Goal: Check status

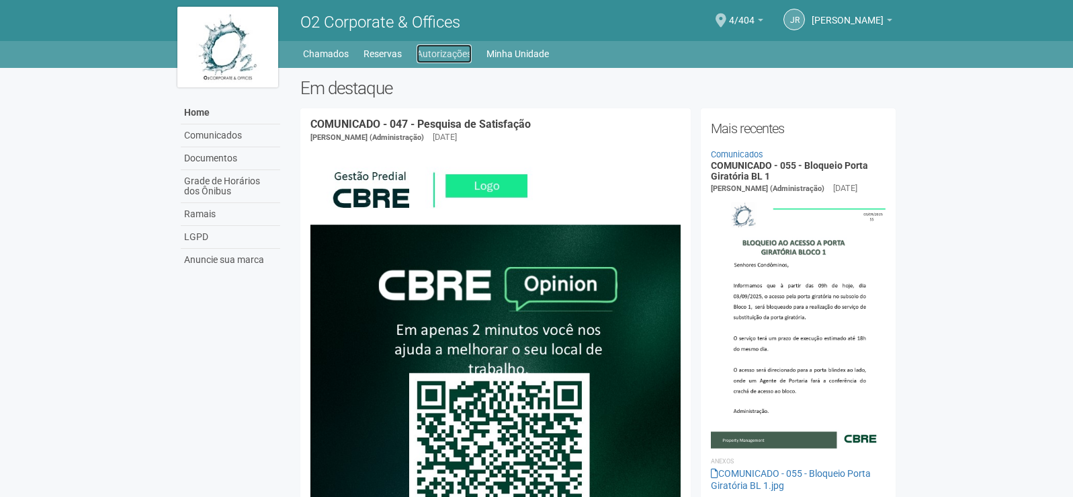
click at [438, 50] on link "Autorizações" at bounding box center [444, 53] width 55 height 19
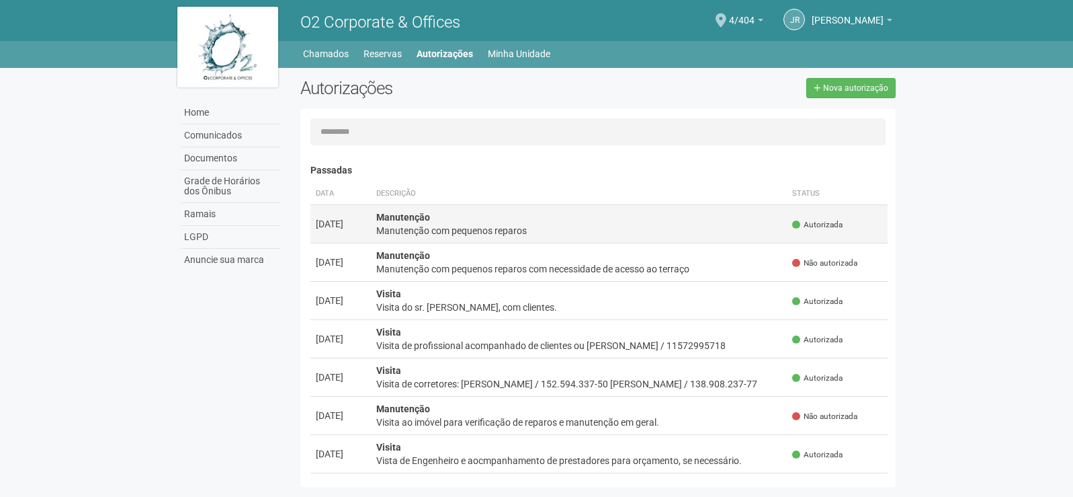
click at [746, 222] on td "Manutenção Manutenção com pequenos reparos" at bounding box center [579, 223] width 417 height 38
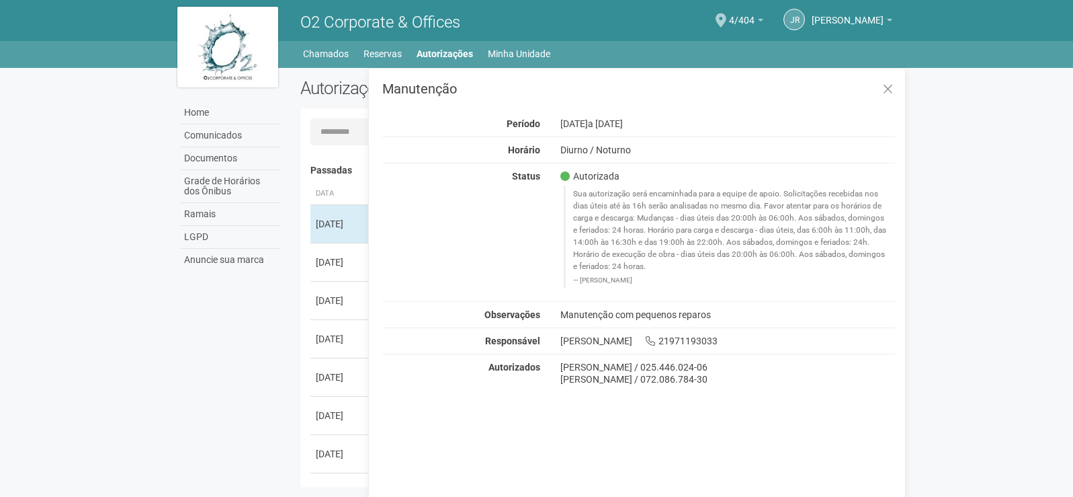
drag, startPoint x: 701, startPoint y: 194, endPoint x: 789, endPoint y: 279, distance: 122.1
click at [789, 279] on blockquote "Sua autorização será encaminhada para a equipe de apoio. Solicitações recebidas…" at bounding box center [730, 235] width 332 height 101
drag, startPoint x: 699, startPoint y: 382, endPoint x: 556, endPoint y: 366, distance: 144.0
click at [556, 366] on div "Jilson Medeiros da Cunha / 025.446.024-06 Jardel Medeiros da Cunha / 072.086.78…" at bounding box center [727, 373] width 355 height 24
copy div "Jilson Medeiros da Cunha / 025.446.024-06 Jardel Medeiros da Cunha / 072.086.78…"
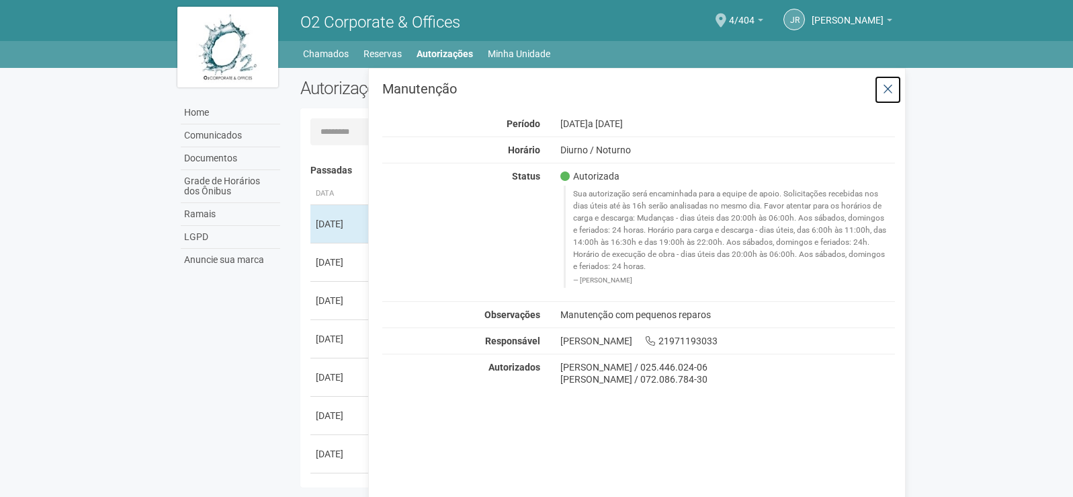
click at [892, 85] on icon at bounding box center [888, 89] width 10 height 13
